Goal: Transaction & Acquisition: Book appointment/travel/reservation

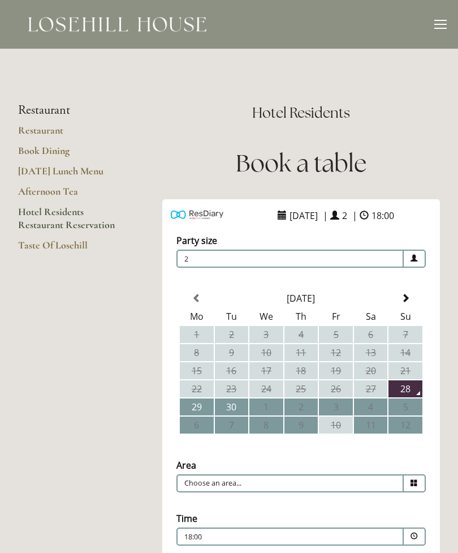
click at [416, 296] on th at bounding box center [406, 298] width 34 height 17
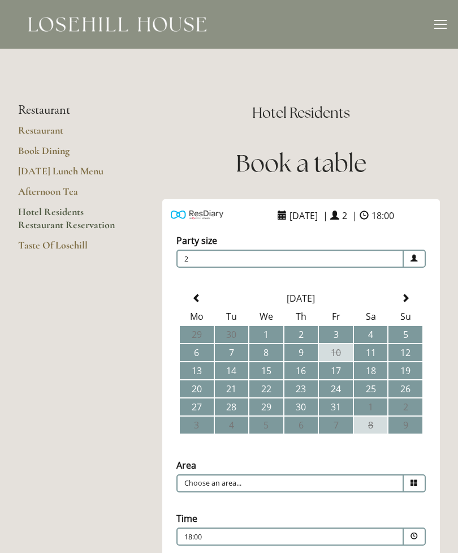
click at [377, 337] on td "4" at bounding box center [371, 334] width 34 height 17
click at [338, 491] on input "Choose an area..." at bounding box center [291, 483] width 228 height 18
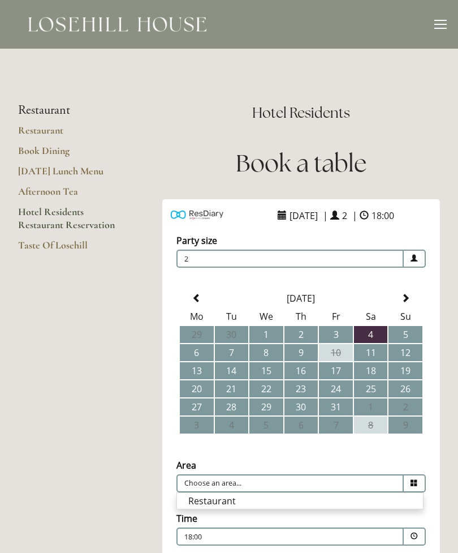
click at [275, 508] on li "Restaurant" at bounding box center [300, 501] width 246 height 16
type input "Restaurant"
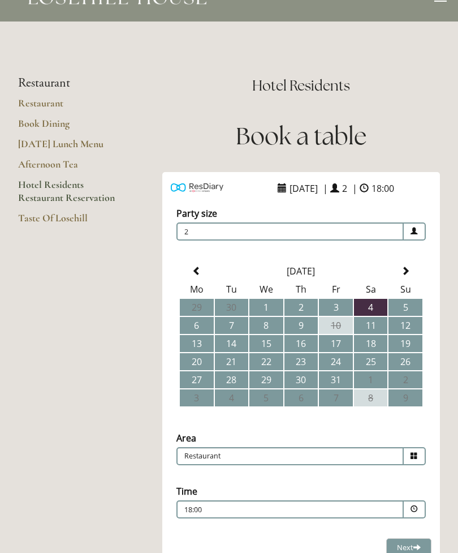
scroll to position [27, 0]
click at [384, 514] on div "18:00 Combined Shape Join Standby List" at bounding box center [290, 512] width 212 height 15
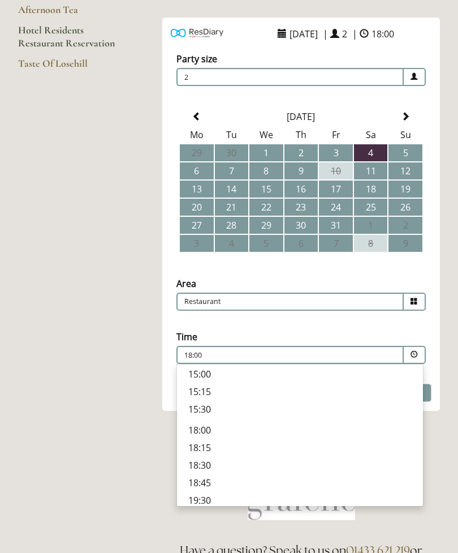
scroll to position [321, 0]
click at [215, 471] on p "18:30" at bounding box center [300, 464] width 224 height 12
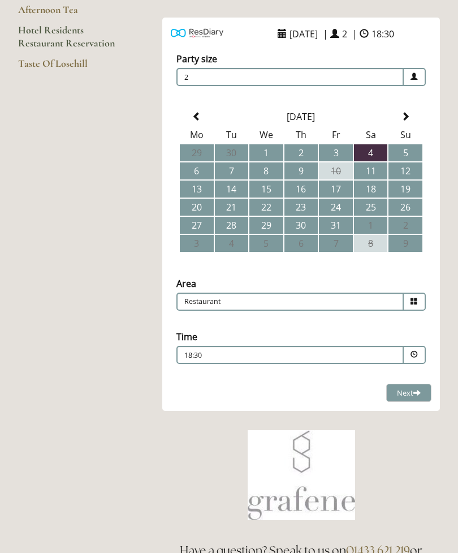
click at [413, 155] on td "5" at bounding box center [406, 152] width 34 height 17
click at [383, 151] on td "4" at bounding box center [371, 152] width 34 height 17
click at [415, 394] on span at bounding box center [417, 392] width 7 height 7
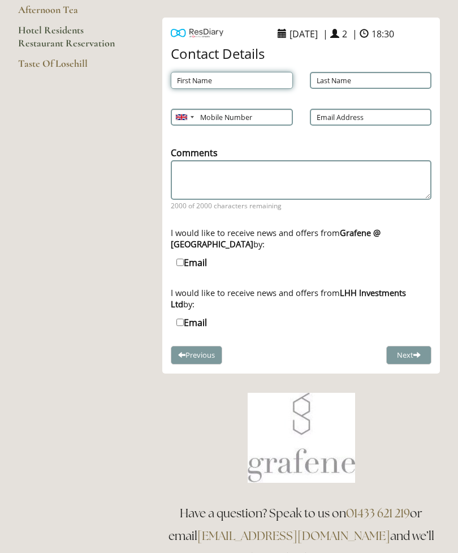
click at [198, 78] on input "First Name" at bounding box center [232, 80] width 122 height 17
type input "[PERSON_NAME]"
click at [336, 81] on input "Last Name" at bounding box center [371, 80] width 122 height 17
type input "[PERSON_NAME]"
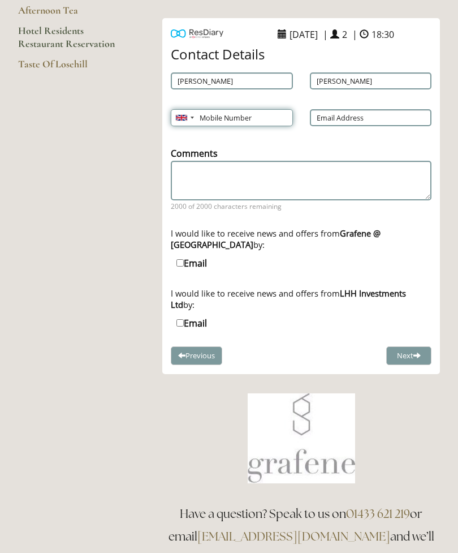
click at [199, 117] on input "Mobile Number" at bounding box center [232, 117] width 122 height 17
type input "07860118931"
click at [333, 115] on input "Email Address" at bounding box center [371, 117] width 122 height 17
type input "[EMAIL_ADDRESS][DOMAIN_NAME]"
click at [413, 351] on button "Next" at bounding box center [409, 355] width 45 height 19
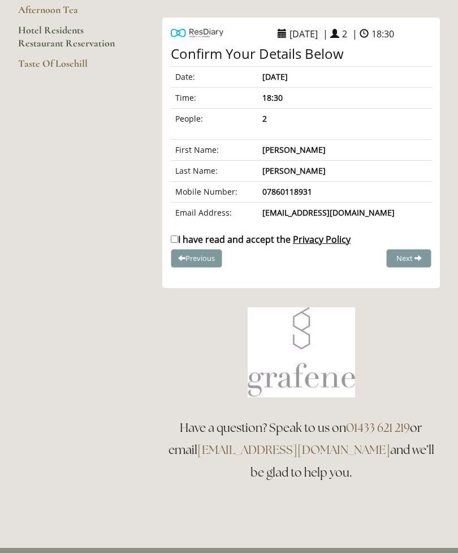
click at [188, 238] on label "I have read and accept the Privacy Policy" at bounding box center [261, 240] width 180 height 12
click at [178, 238] on input "I have read and accept the Privacy Policy" at bounding box center [174, 239] width 7 height 7
checkbox input "true"
click at [407, 258] on span "Complete Booking" at bounding box center [384, 258] width 62 height 10
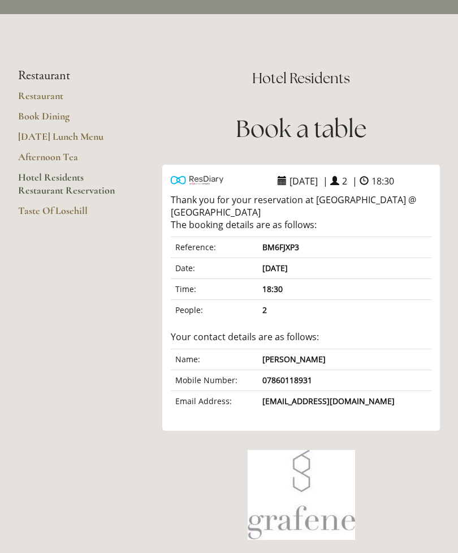
scroll to position [0, 0]
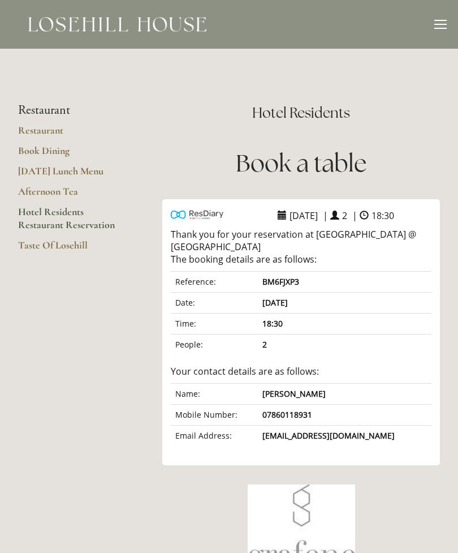
click at [93, 170] on link "[DATE] Lunch Menu" at bounding box center [72, 175] width 108 height 20
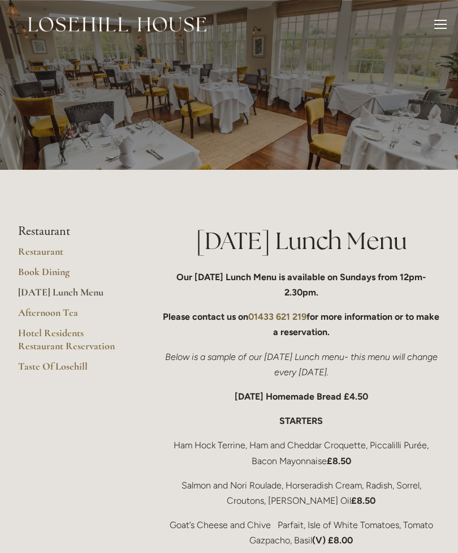
scroll to position [1, 0]
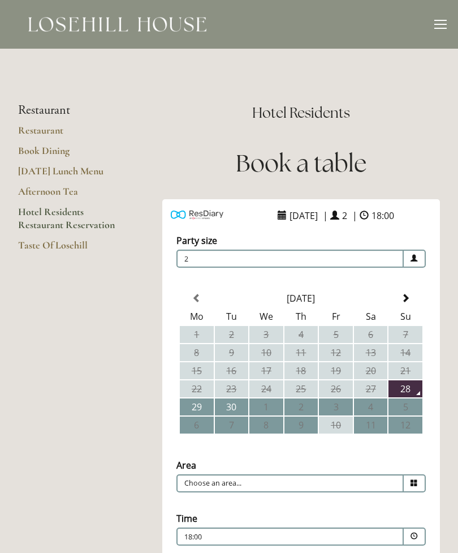
click at [409, 299] on span at bounding box center [405, 298] width 9 height 9
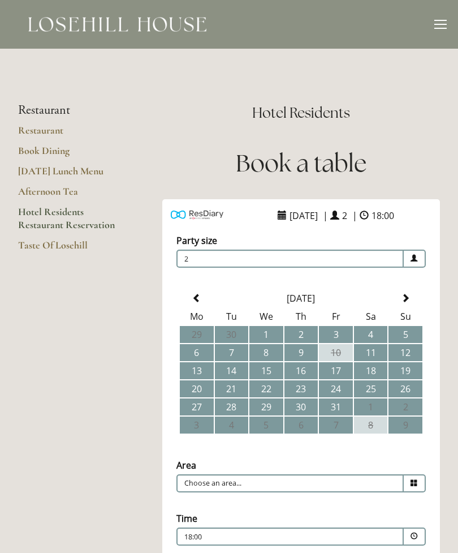
click at [405, 335] on td "5" at bounding box center [406, 334] width 34 height 17
click at [421, 488] on span at bounding box center [415, 483] width 22 height 18
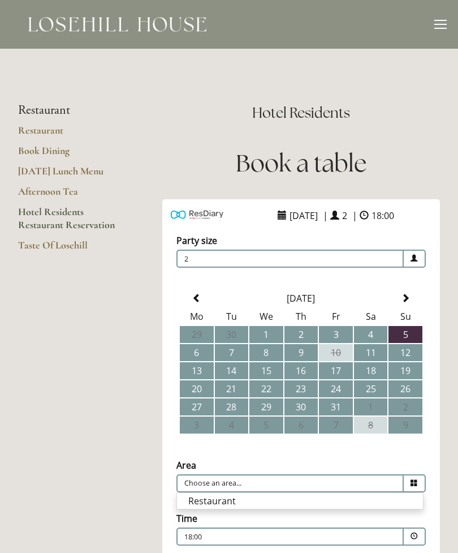
click at [283, 504] on li "Restaurant" at bounding box center [300, 501] width 246 height 16
type input "Restaurant"
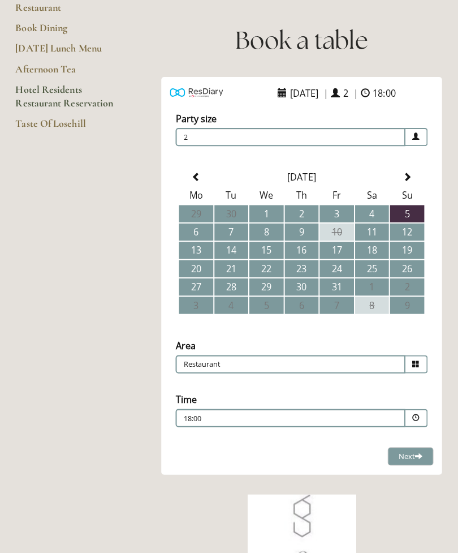
scroll to position [123, 0]
click at [360, 418] on div "18:00 Combined Shape Join Standby List" at bounding box center [290, 416] width 212 height 15
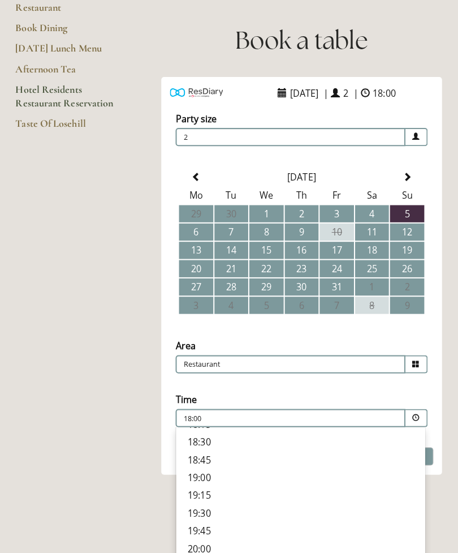
scroll to position [408, 0]
click at [212, 443] on p "18:30" at bounding box center [300, 436] width 224 height 12
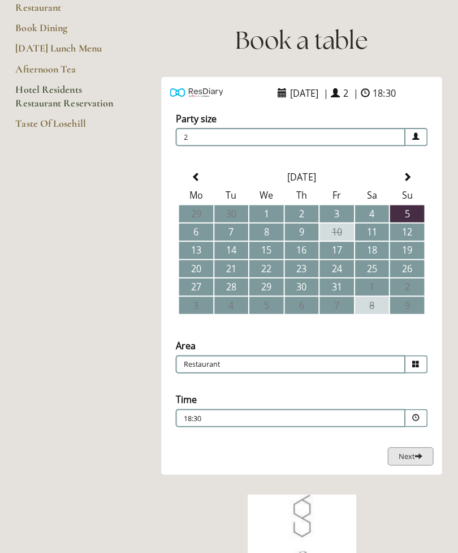
click at [411, 445] on button "Next Loading..." at bounding box center [409, 451] width 45 height 19
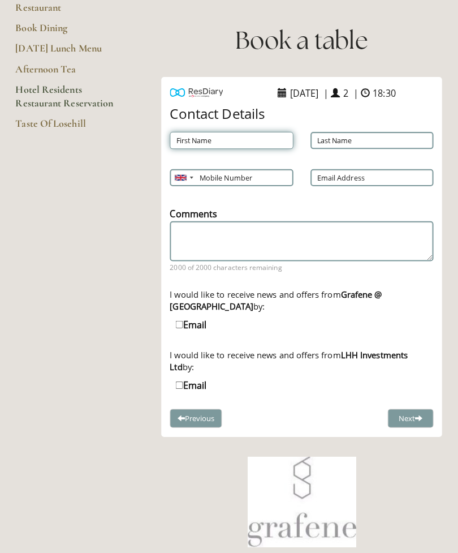
click at [231, 140] on input "First Name" at bounding box center [232, 138] width 122 height 17
type input "[PERSON_NAME]"
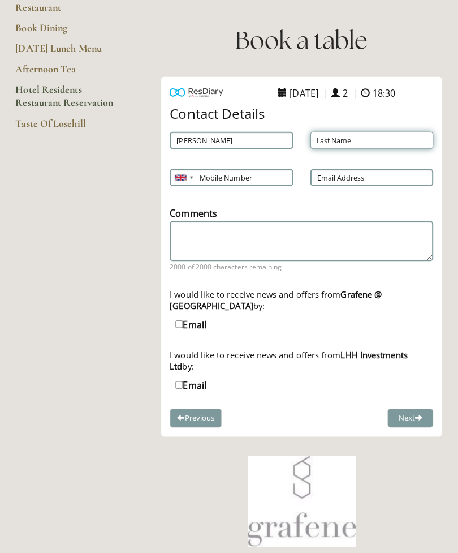
click at [325, 141] on input "Last Name" at bounding box center [371, 138] width 122 height 17
type input "[PERSON_NAME]"
click at [201, 175] on input "Mobile Number" at bounding box center [232, 175] width 122 height 17
type input "07860118931"
click at [338, 174] on input "Email Address" at bounding box center [371, 175] width 122 height 17
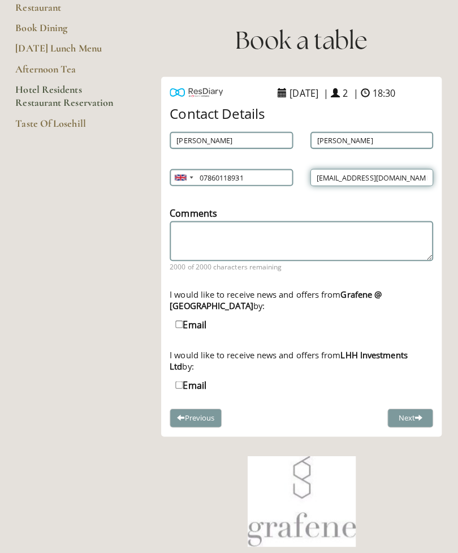
type input "[EMAIL_ADDRESS][DOMAIN_NAME]"
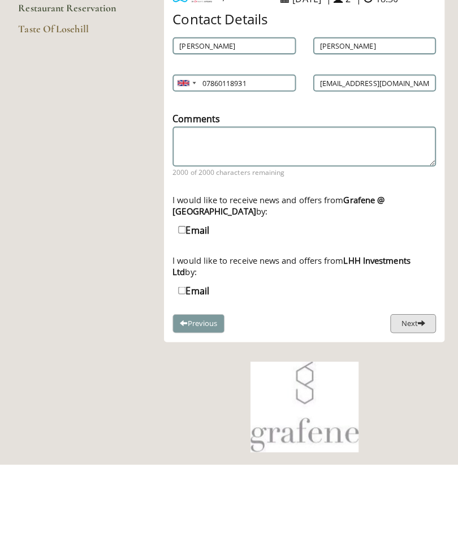
click at [415, 409] on span at bounding box center [417, 412] width 7 height 7
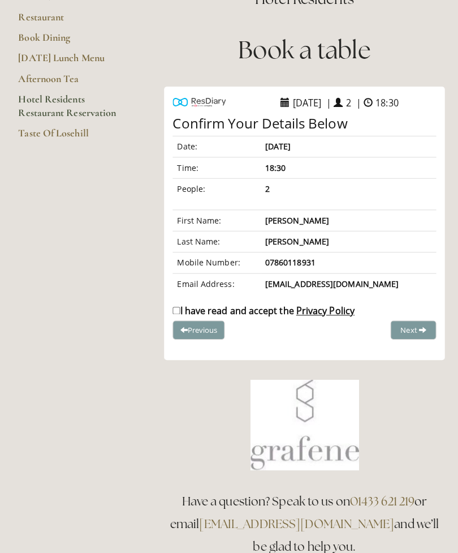
scroll to position [0, 0]
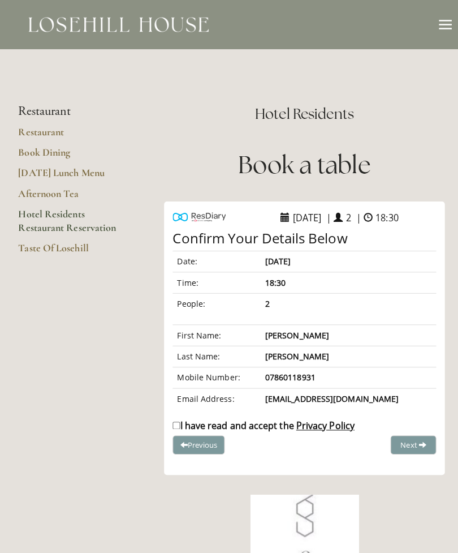
click at [186, 423] on label "I have read and accept the Privacy Policy" at bounding box center [261, 421] width 180 height 12
click at [178, 423] on input "I have read and accept the Privacy Policy" at bounding box center [174, 420] width 7 height 7
checkbox input "true"
click at [397, 445] on span "Complete Booking" at bounding box center [384, 440] width 62 height 10
